Goal: Information Seeking & Learning: Learn about a topic

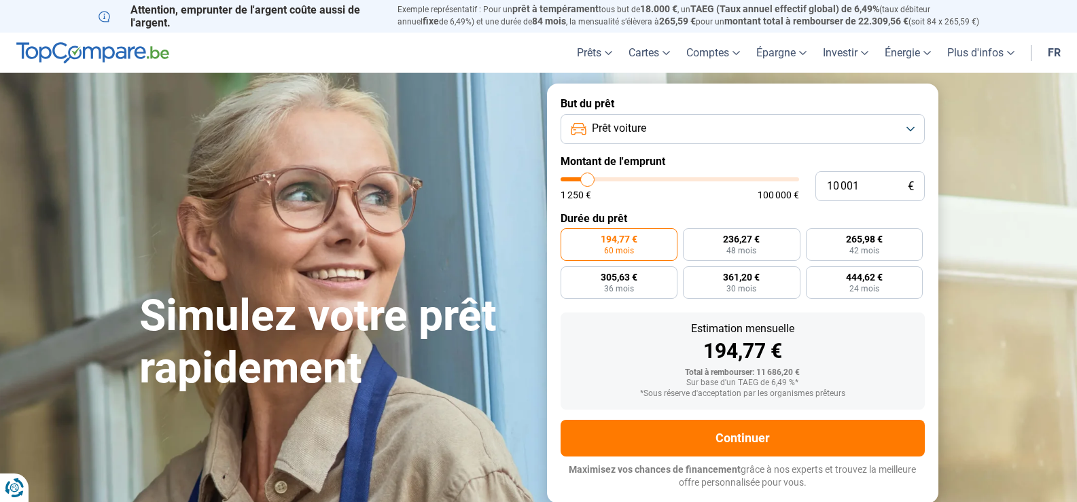
type input "11 000"
type input "11000"
type input "11 750"
type input "11750"
type input "13 500"
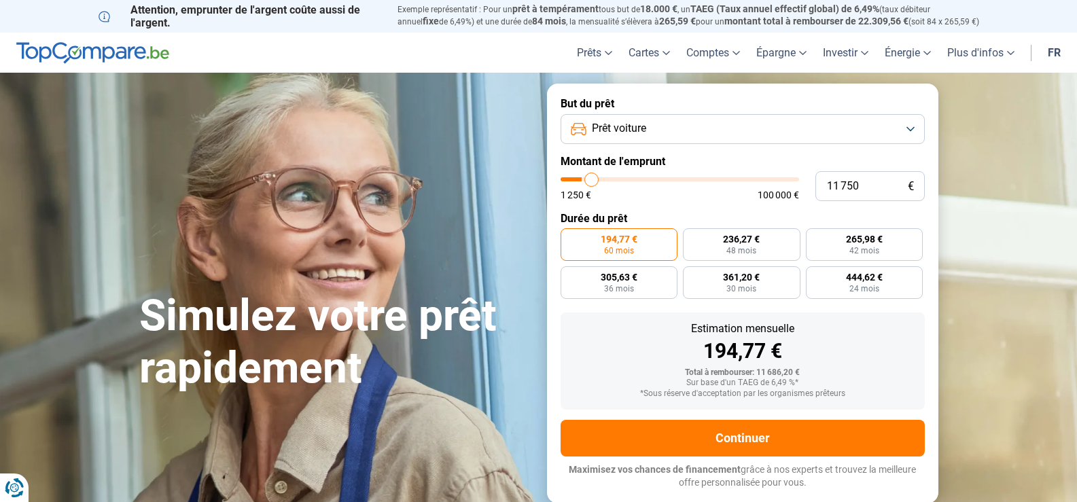
type input "13500"
type input "14 500"
type input "14500"
type input "15 500"
type input "15500"
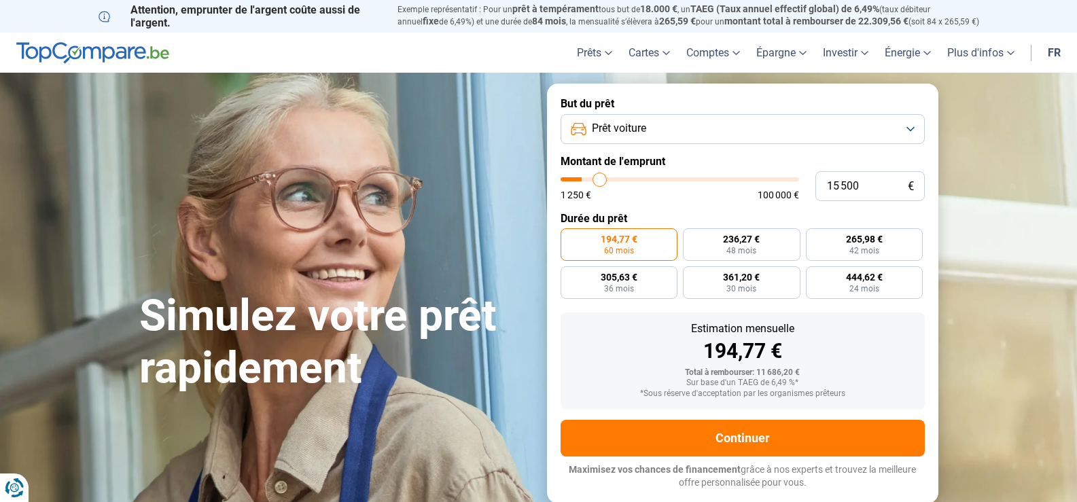
type input "16 000"
type input "16000"
type input "16 500"
type input "16500"
type input "17 500"
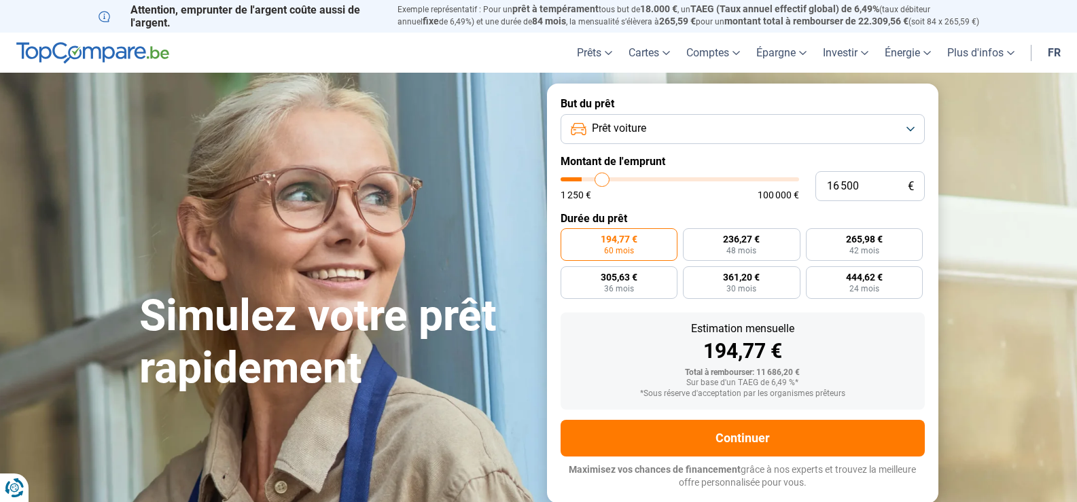
type input "17500"
type input "18 750"
type input "18750"
type input "19 750"
type input "19750"
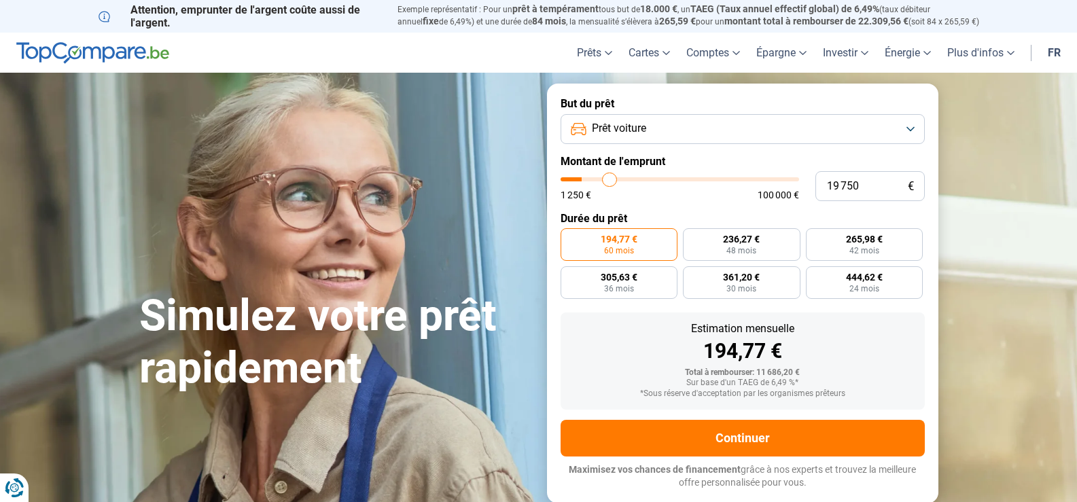
type input "20 750"
type input "20750"
type input "21 750"
type input "21750"
type input "23 000"
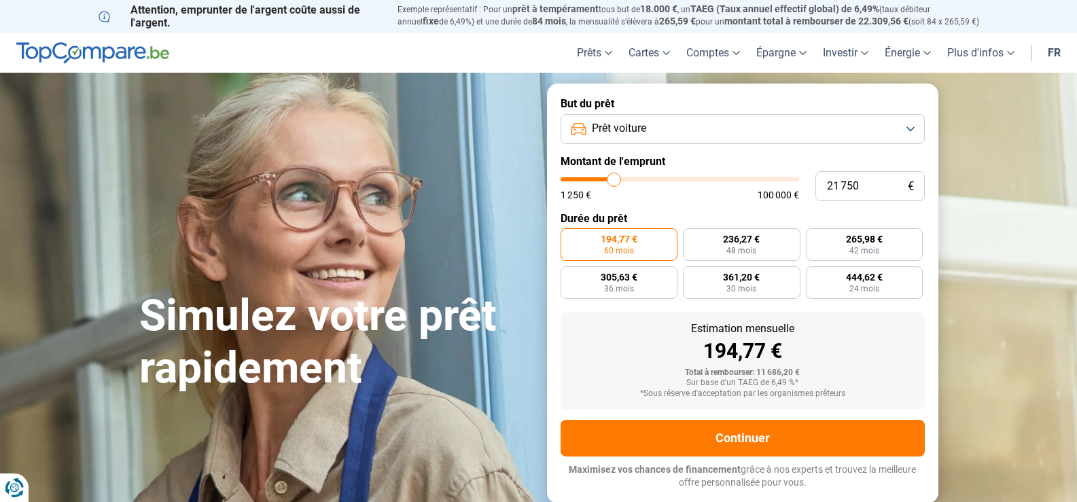
type input "23000"
type input "23 750"
type input "23750"
type input "24 750"
type input "24750"
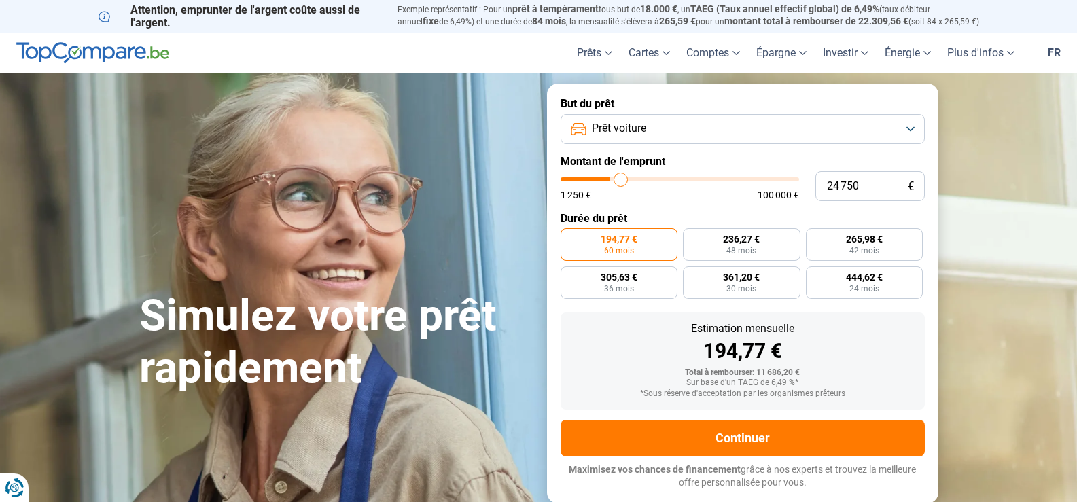
type input "25 250"
type input "25250"
type input "26 500"
type input "26500"
type input "28 750"
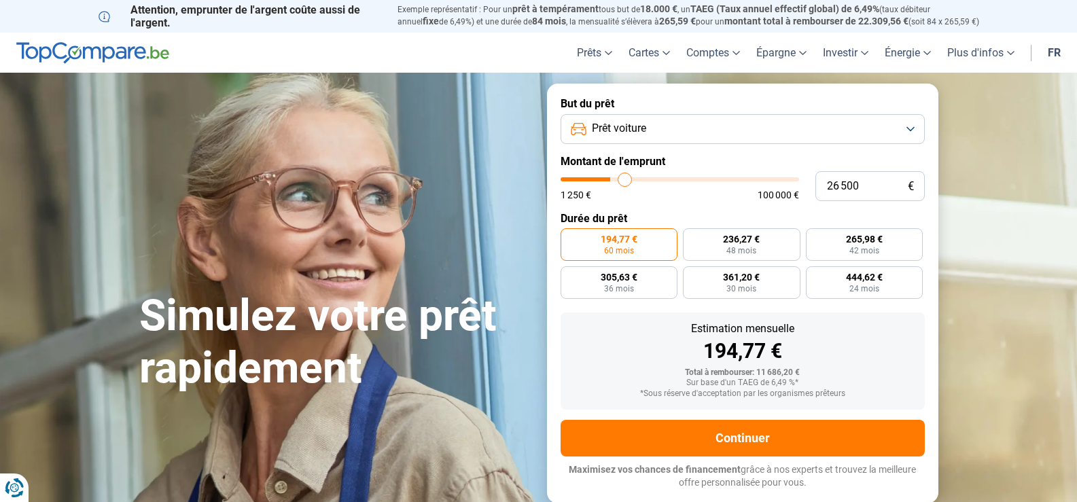
type input "28750"
type input "31 750"
type input "31750"
type input "33 500"
type input "33500"
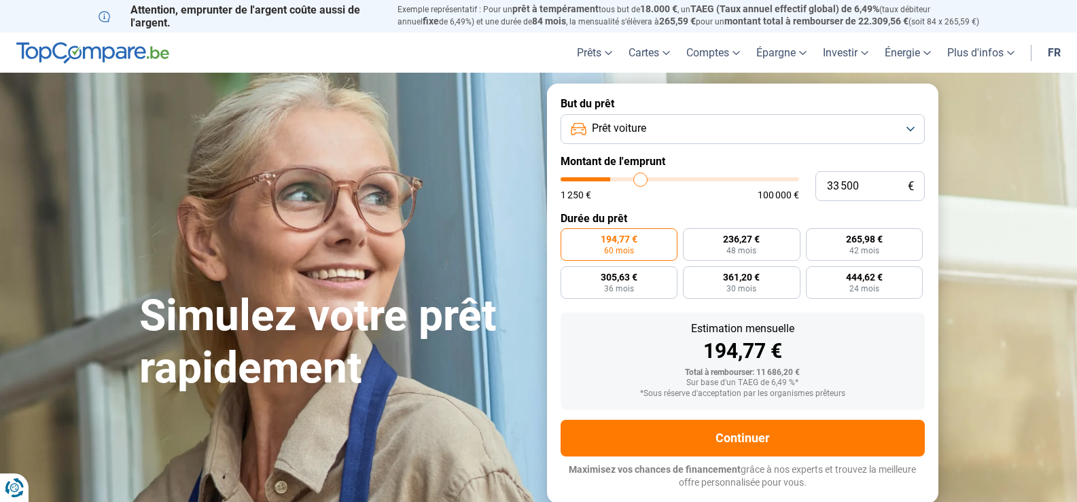
type input "36 250"
type input "36250"
type input "37 750"
type input "37750"
type input "39 750"
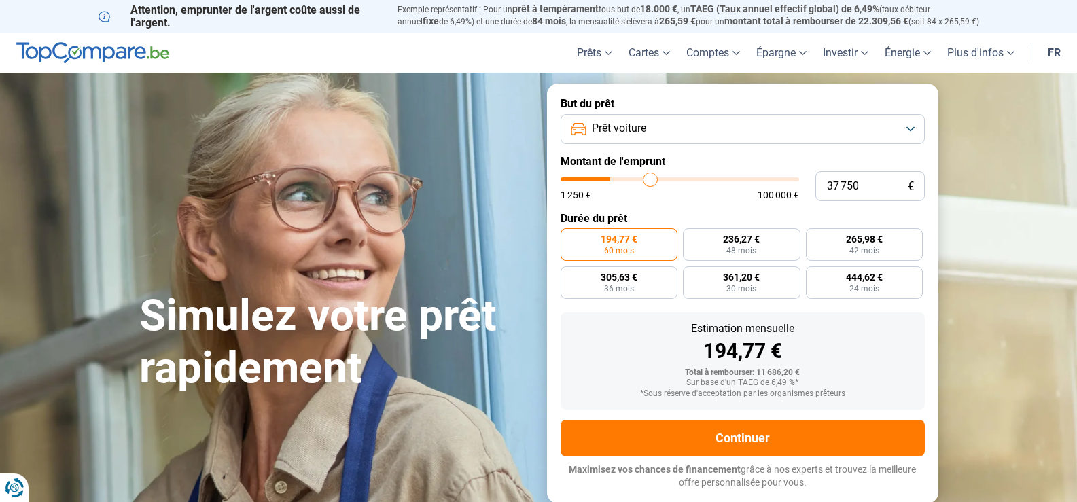
type input "39750"
type input "41 500"
type input "41500"
type input "43 000"
type input "43000"
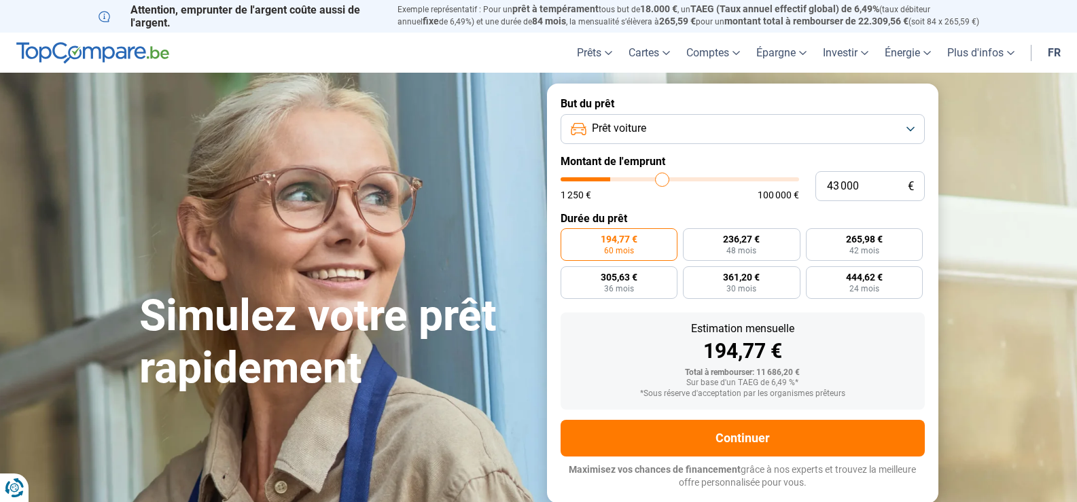
type input "44 500"
type input "44500"
type input "46 000"
type input "46000"
type input "47 250"
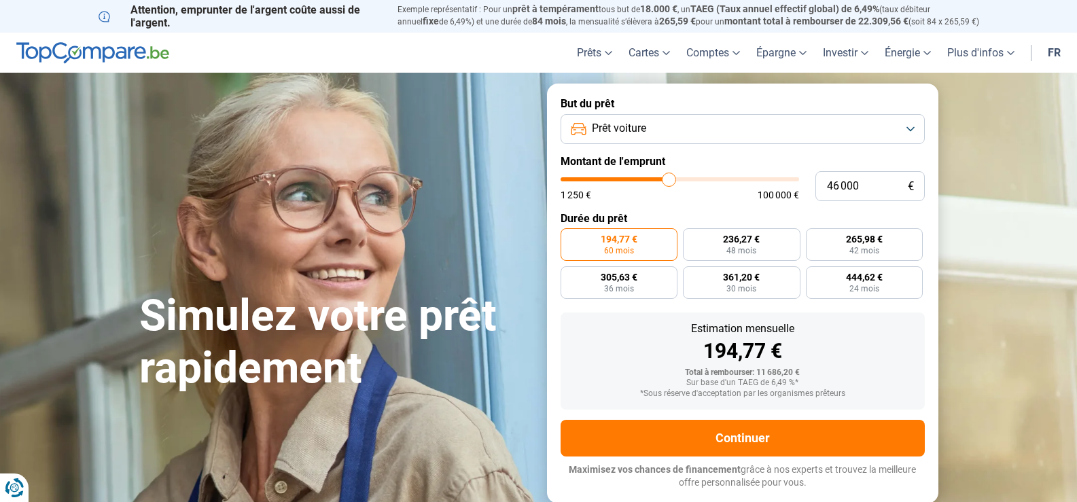
type input "47250"
type input "48 000"
type input "48000"
type input "49 750"
type input "49750"
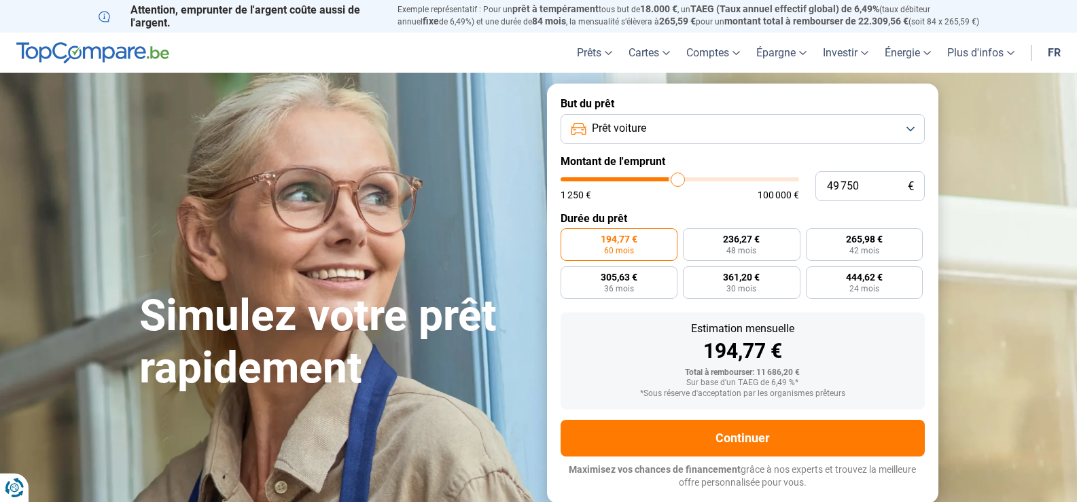
type input "51 500"
type input "51500"
type input "53 250"
type input "53250"
type input "55 000"
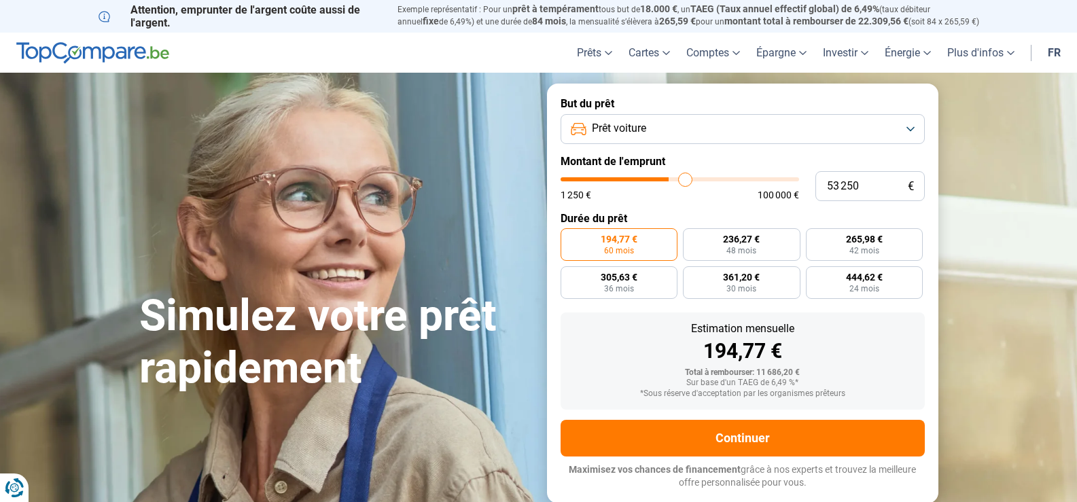
type input "55000"
type input "56 000"
type input "56000"
type input "57 500"
type input "57500"
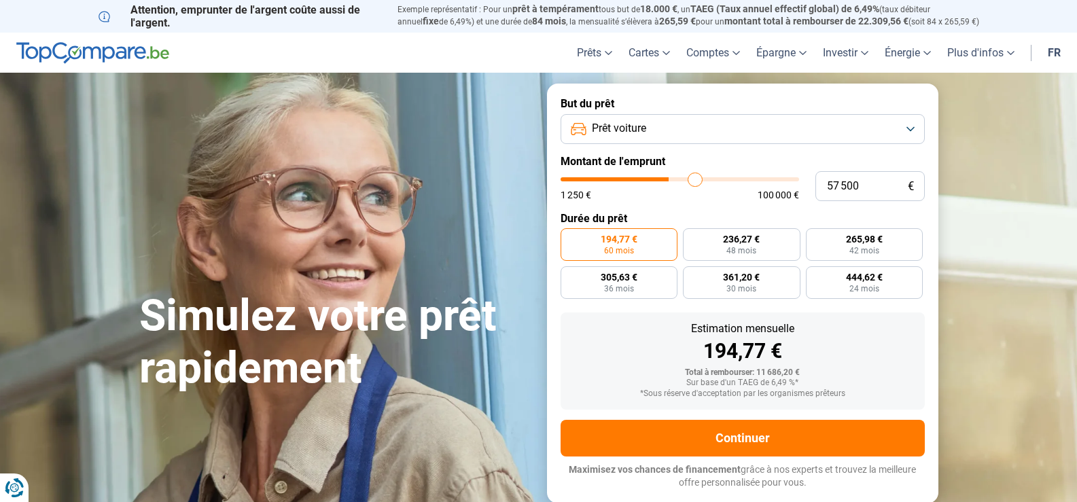
type input "59 000"
type input "59000"
type input "60 500"
type input "60500"
type input "62 500"
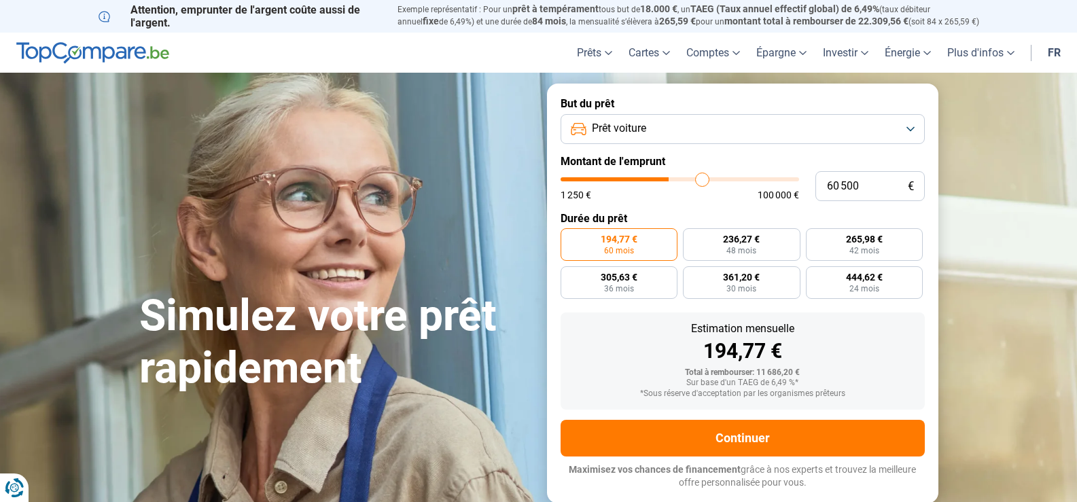
type input "62500"
type input "65 000"
type input "65000"
type input "66 500"
type input "66500"
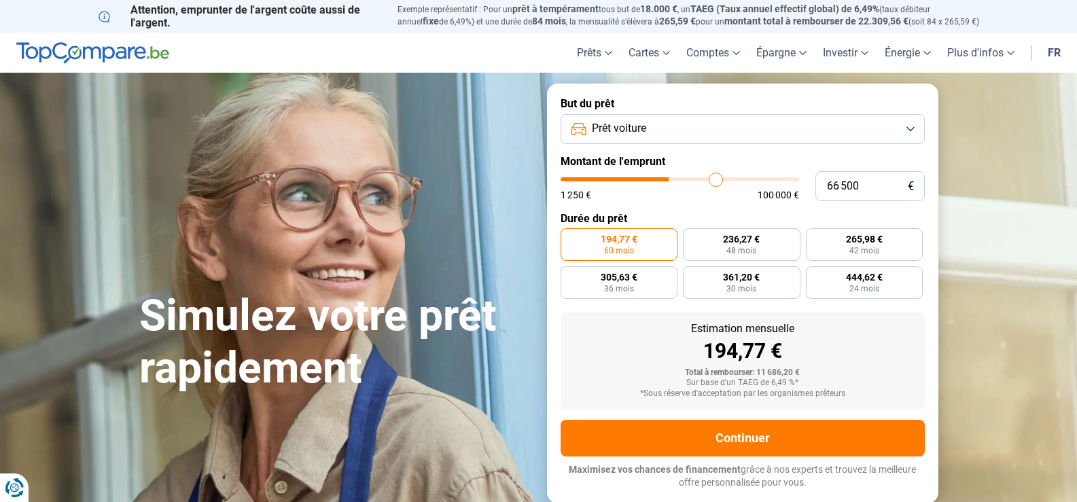
type input "67 500"
type input "67500"
type input "69 250"
type input "69250"
type input "71 250"
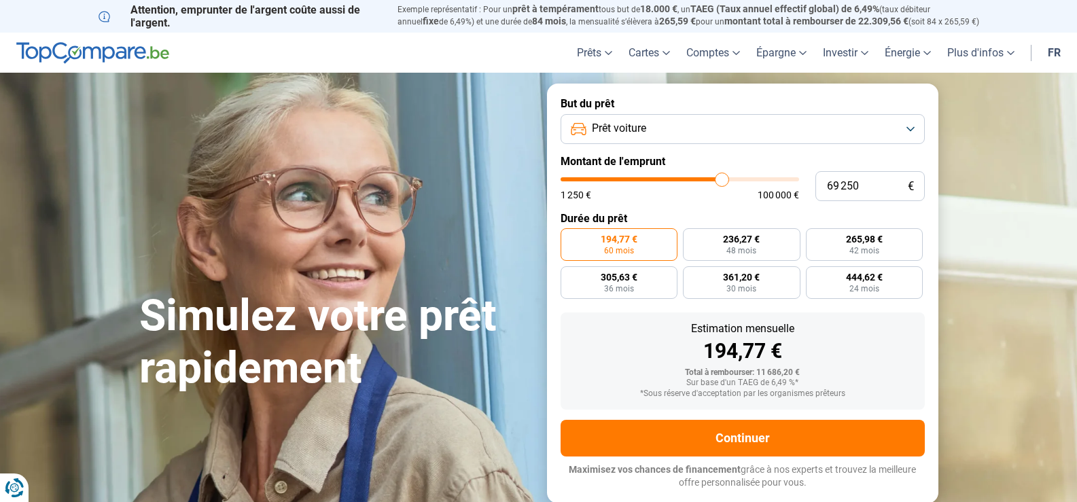
type input "71250"
type input "73 500"
type input "73500"
type input "75 750"
type input "75750"
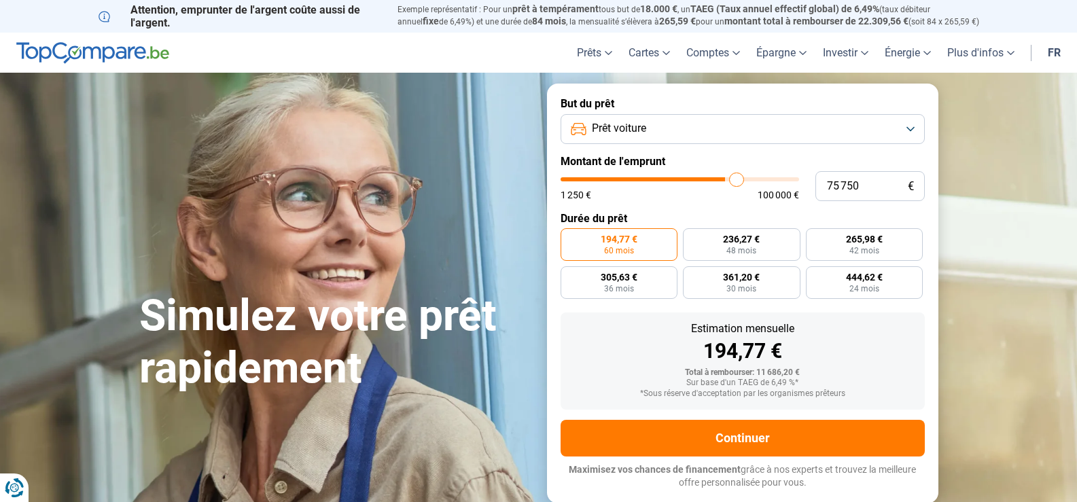
type input "78 000"
type input "78000"
type input "79 500"
type input "79500"
type input "81 000"
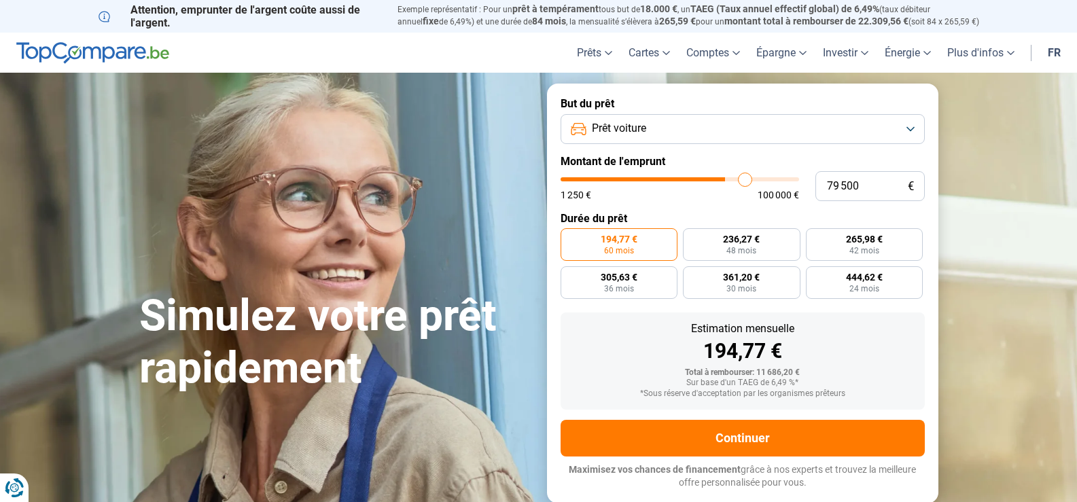
type input "81000"
type input "82 250"
type input "82250"
type input "83 000"
type input "83000"
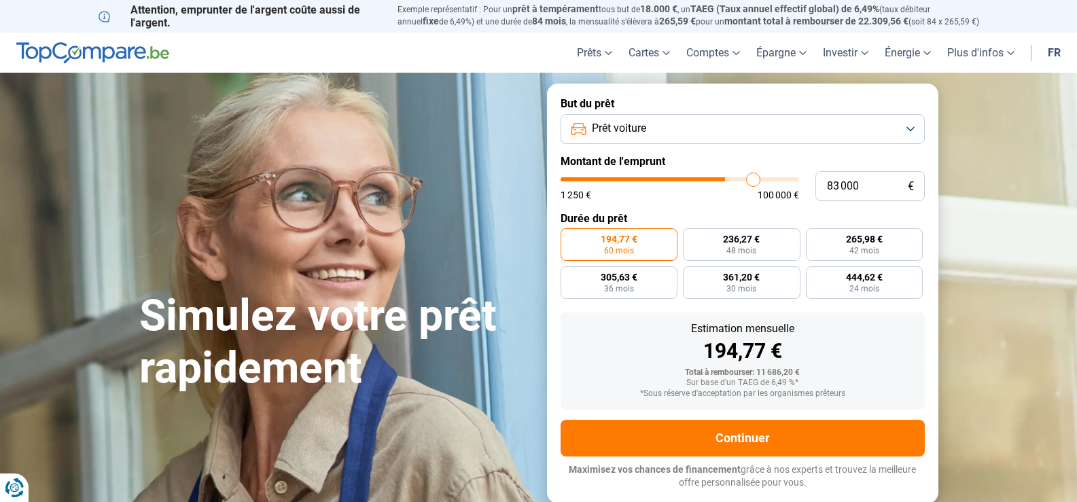
type input "84 250"
type input "84250"
type input "85 500"
type input "85500"
type input "86 750"
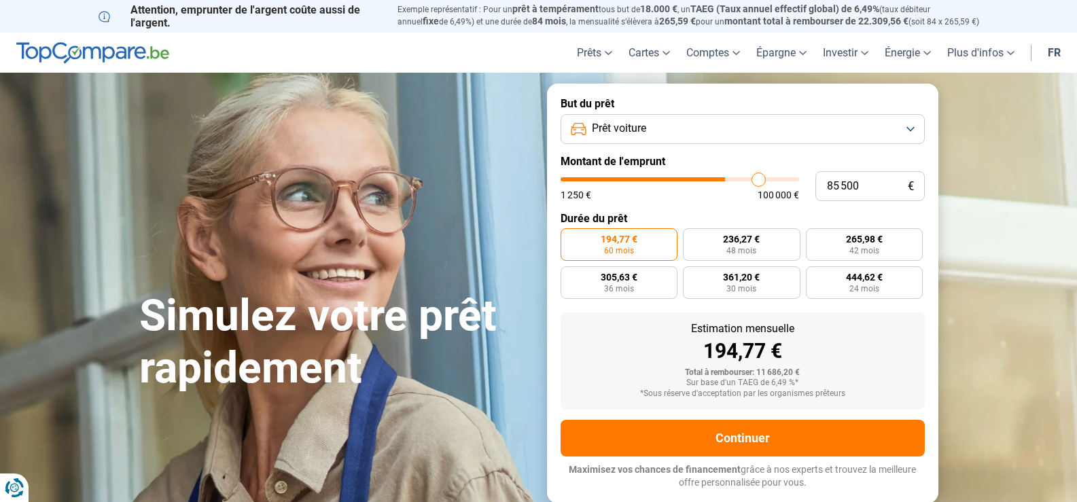
type input "86750"
type input "87 500"
type input "87500"
type input "89 500"
type input "89500"
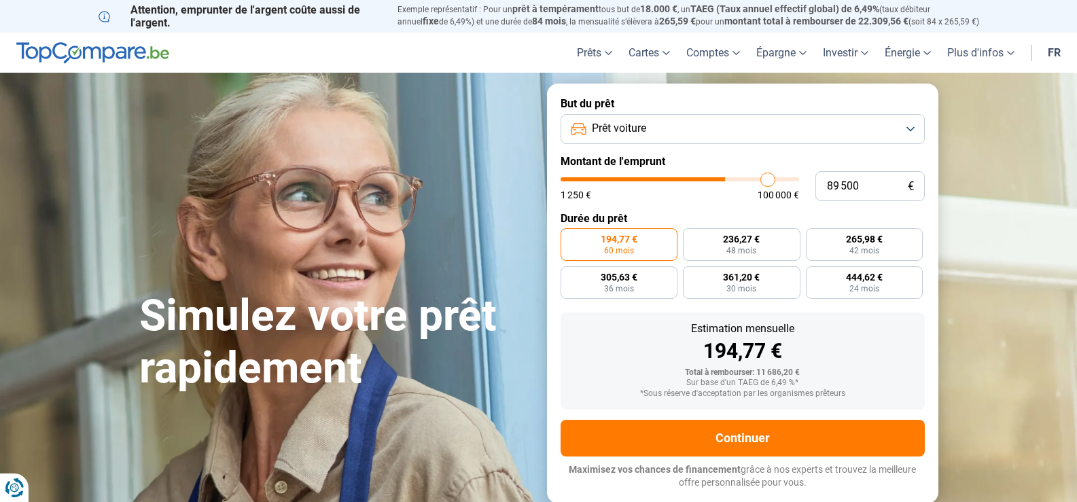
type input "91 000"
type input "91000"
type input "92 500"
type input "92500"
type input "94 000"
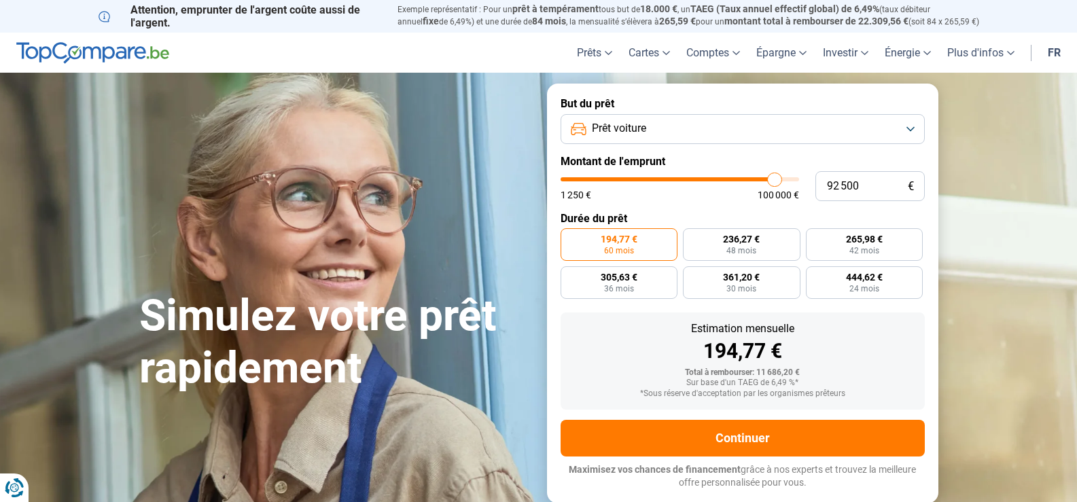
type input "94000"
type input "95 750"
type input "95750"
type input "98 500"
type input "98500"
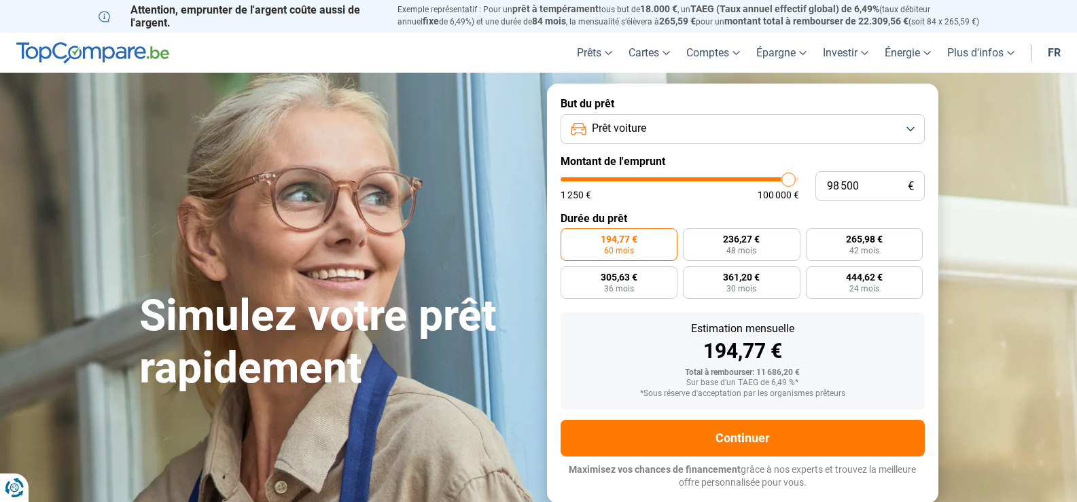
type input "100 000"
type input "100000"
type input "99 000"
type input "99000"
type input "98 000"
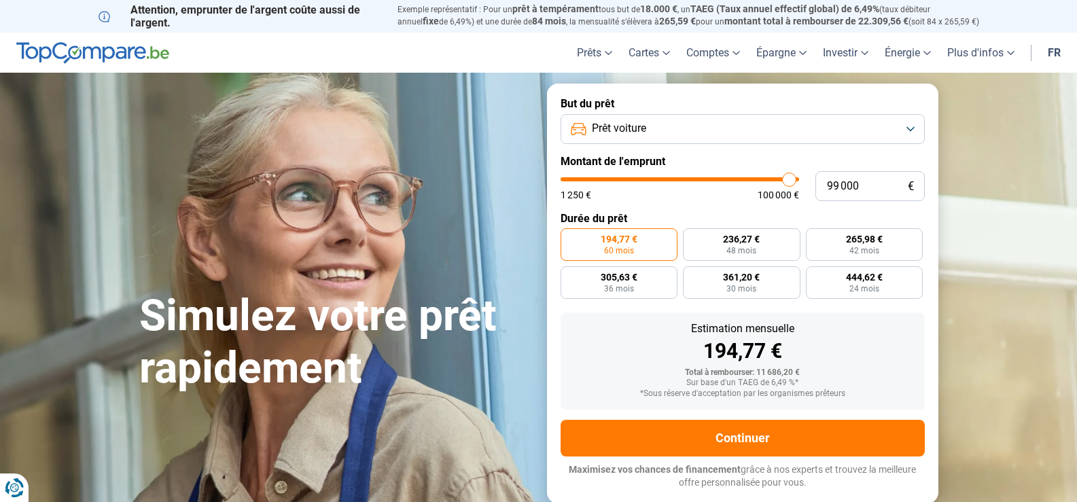
type input "98000"
type input "97 500"
type input "97500"
type input "97 000"
type input "97000"
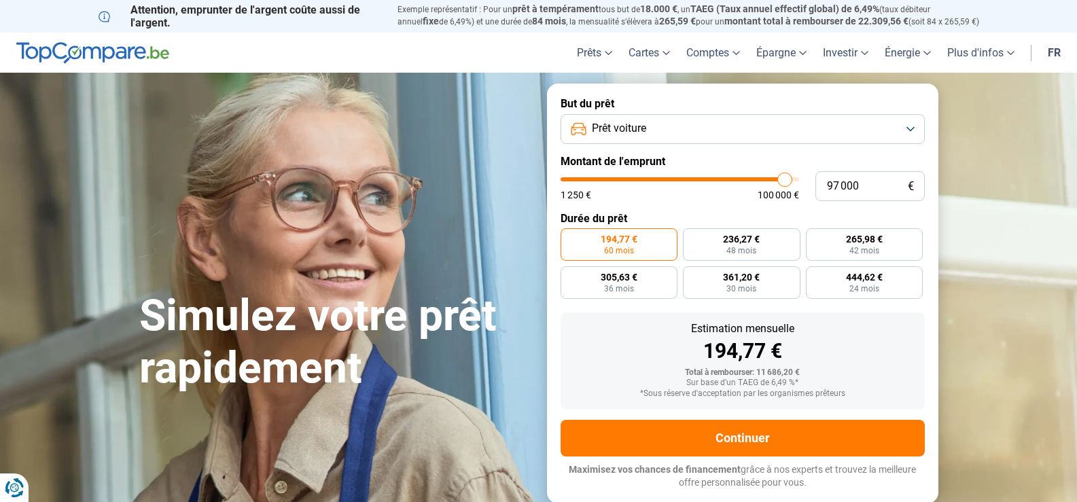
type input "96 500"
type input "96500"
type input "96 250"
type input "96250"
type input "95 750"
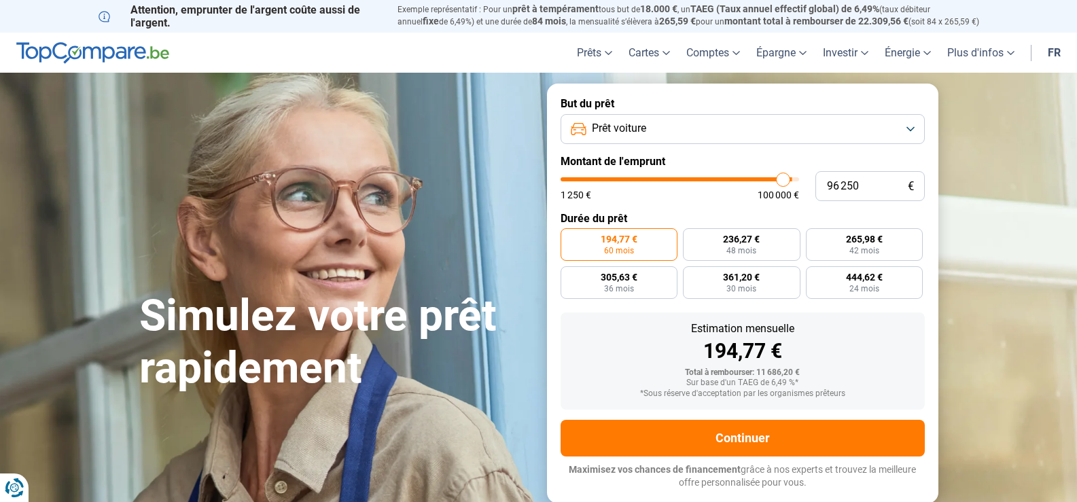
type input "95750"
type input "95 000"
type input "95000"
type input "94 750"
type input "94750"
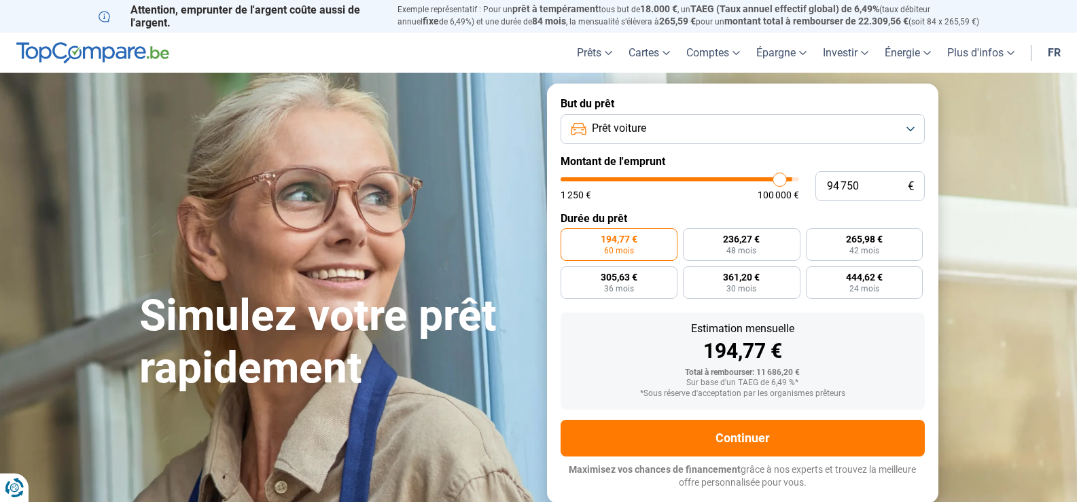
type input "94 500"
type input "94500"
type input "94 250"
type input "94250"
type input "93 500"
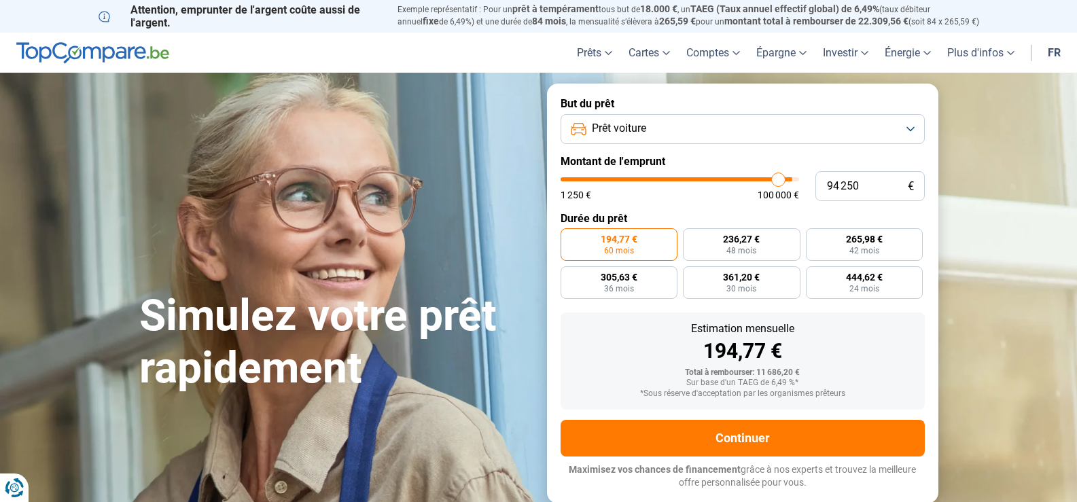
type input "93500"
type input "93 250"
type input "93250"
type input "93 000"
type input "93000"
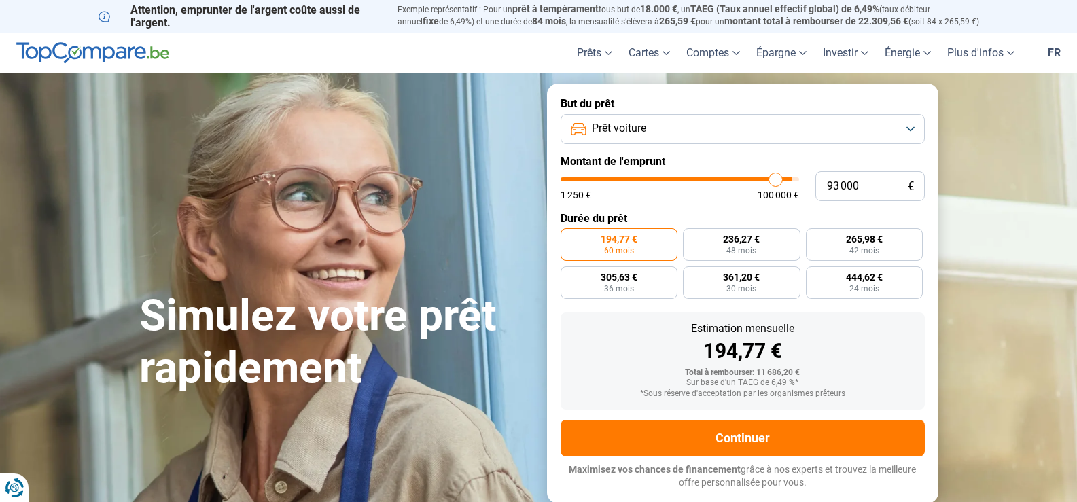
type input "92 500"
type input "92500"
type input "92 000"
type input "92000"
type input "91 750"
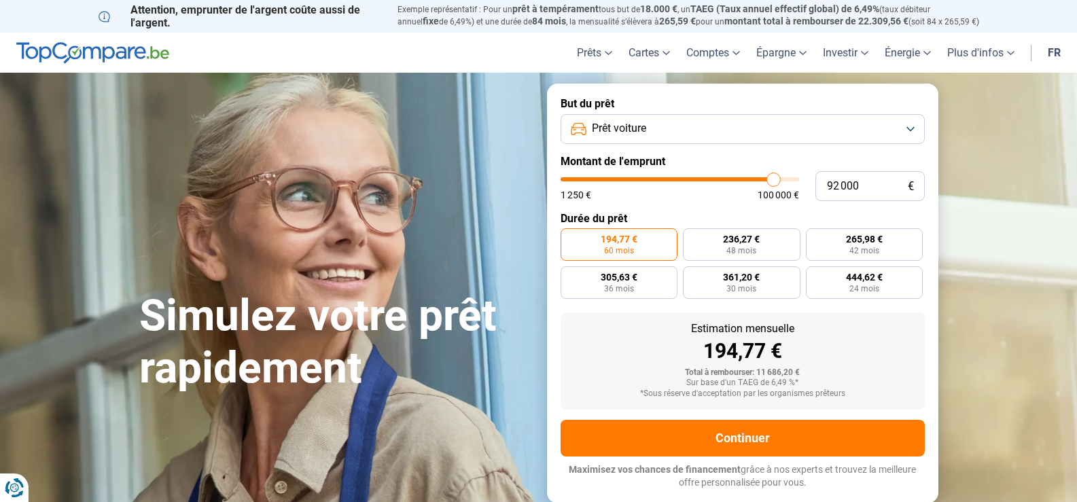
type input "91750"
type input "91 500"
type input "91500"
type input "91 000"
type input "91000"
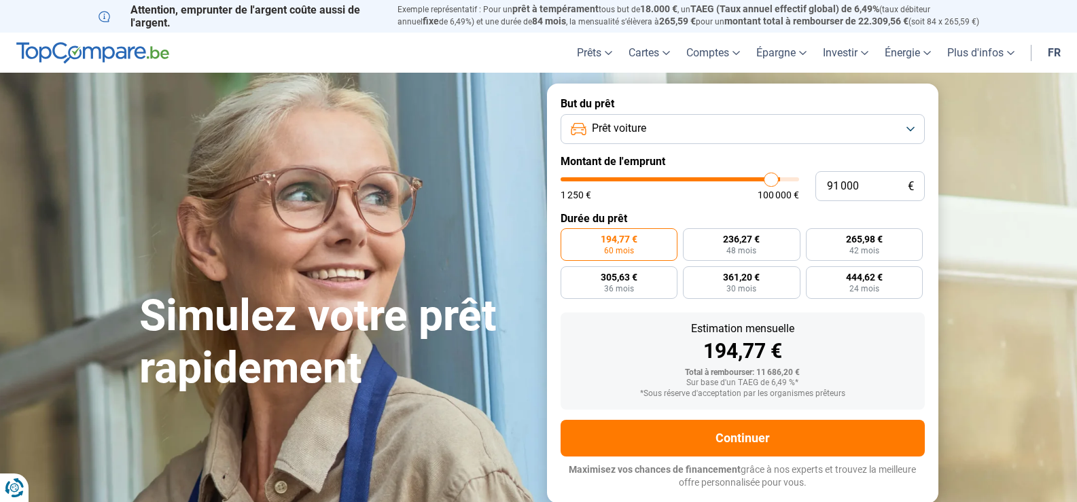
type input "90 500"
type input "90500"
type input "90 250"
type input "90250"
type input "90 000"
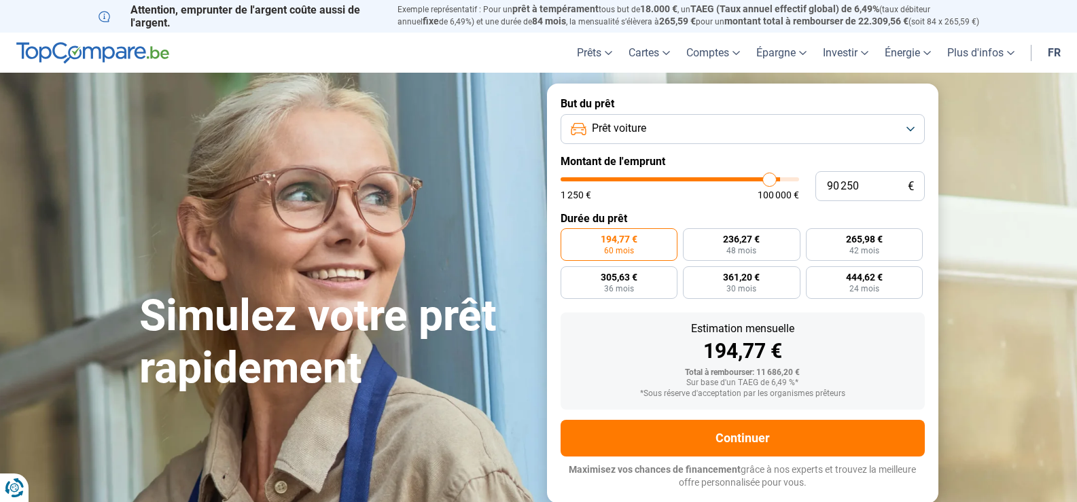
type input "90000"
type input "89 500"
type input "89500"
type input "89 000"
type input "89000"
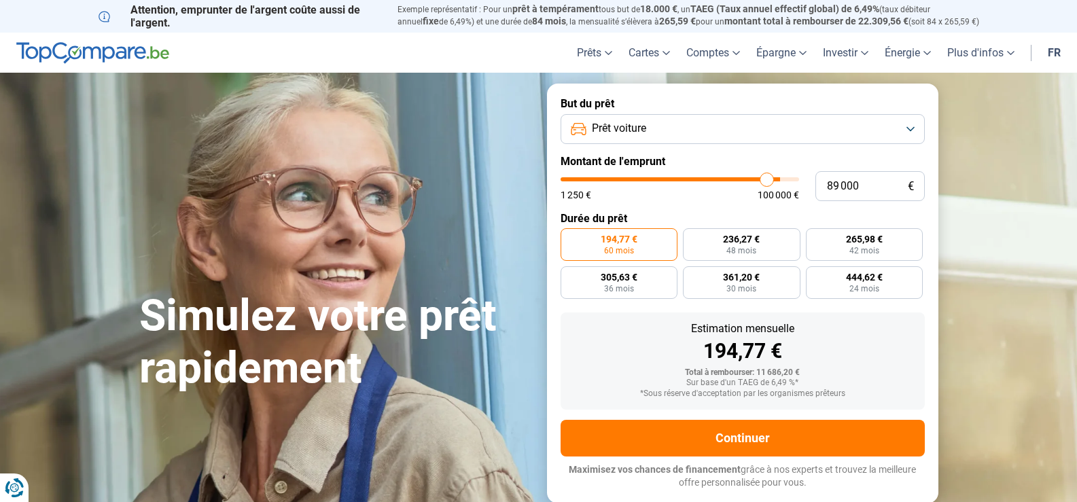
type input "88 750"
type input "88750"
type input "88 500"
type input "88500"
type input "87 500"
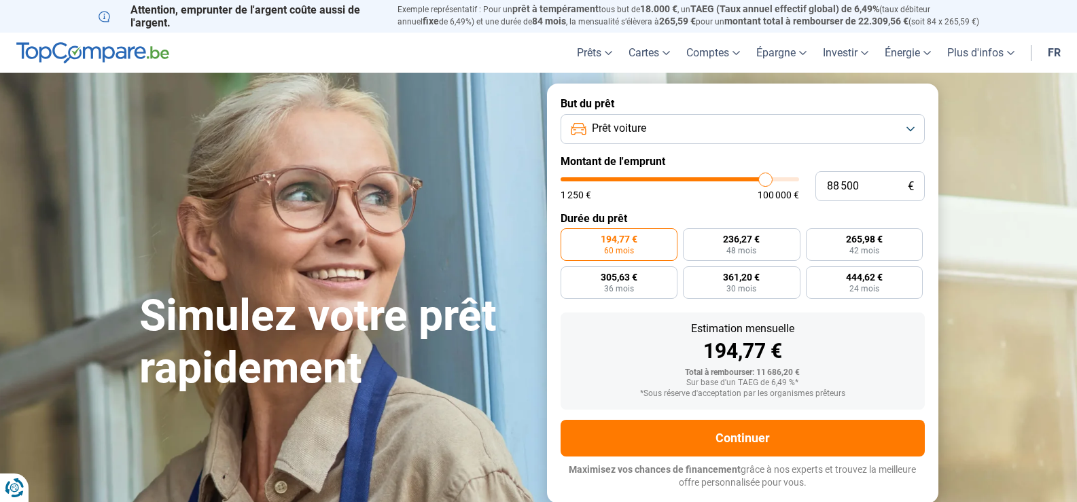
type input "87500"
type input "87 250"
type input "87250"
type input "86 750"
type input "86750"
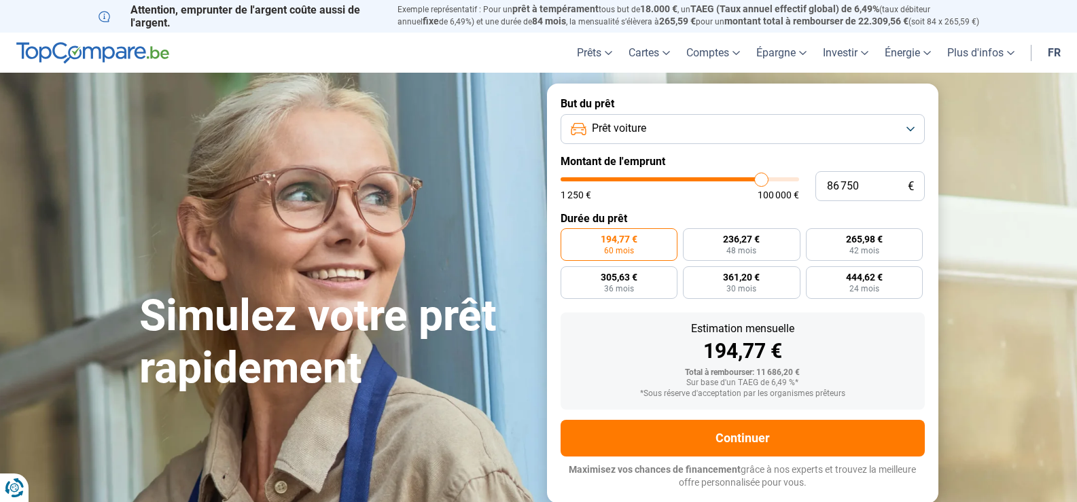
type input "86 500"
type input "86500"
type input "84 500"
type input "84500"
type input "83 000"
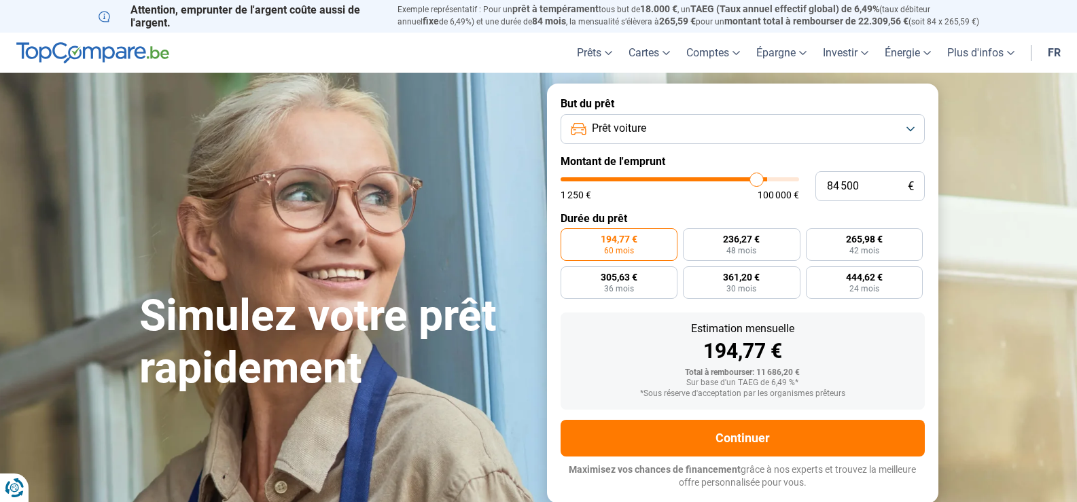
type input "83000"
type input "81 250"
type input "81250"
type input "80 250"
type input "80250"
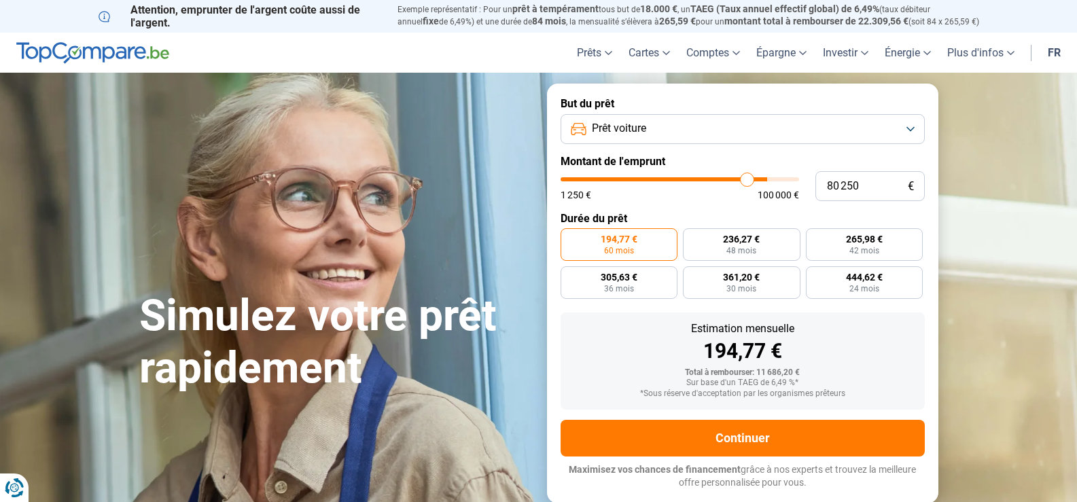
type input "79 750"
type input "79750"
type input "79 250"
type input "79250"
type input "78 750"
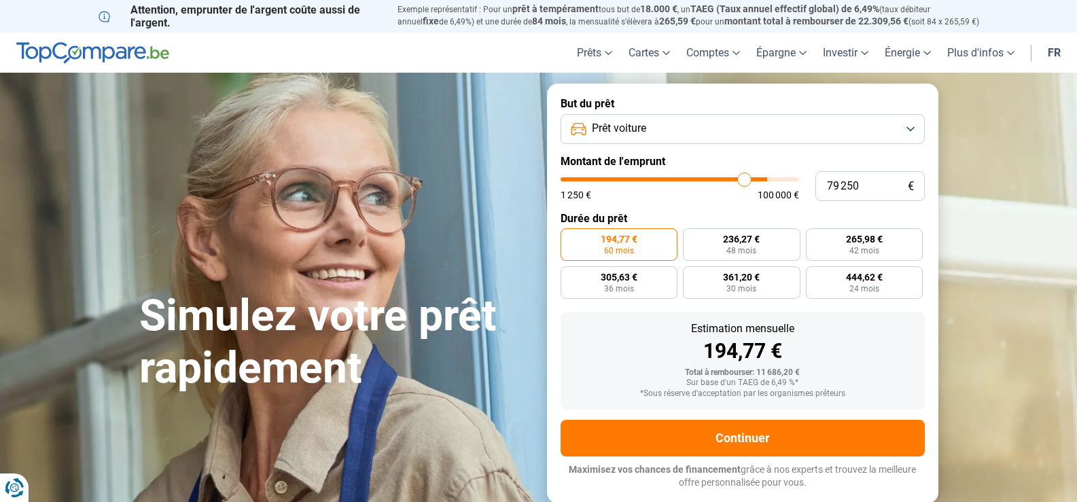
type input "78750"
type input "78 250"
type input "78250"
type input "78 000"
type input "78000"
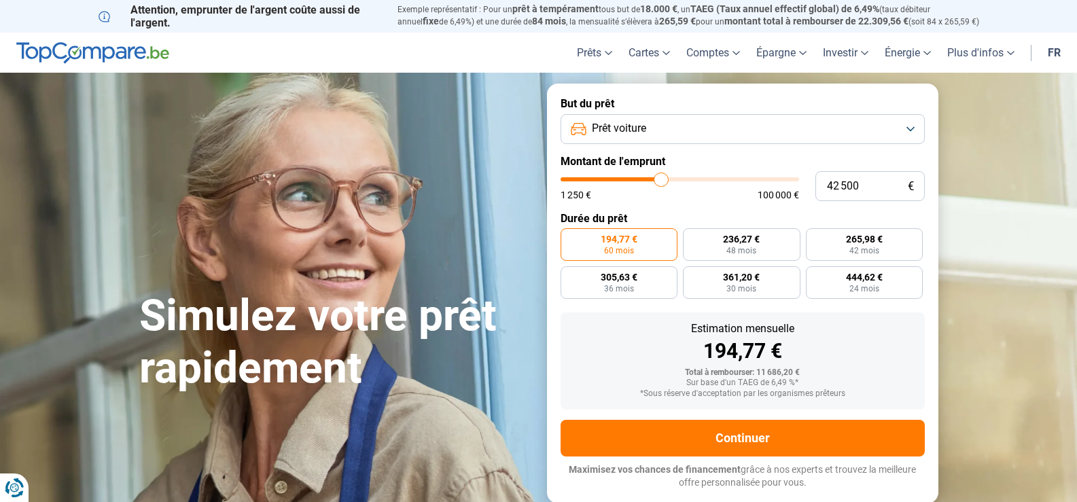
drag, startPoint x: 587, startPoint y: 180, endPoint x: 661, endPoint y: 176, distance: 74.2
click at [661, 177] on input "range" at bounding box center [680, 179] width 239 height 4
